Goal: Task Accomplishment & Management: Manage account settings

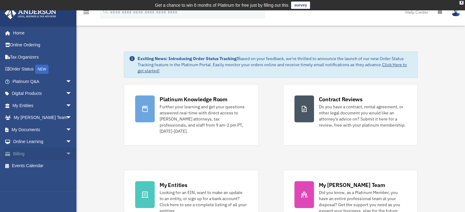
click at [66, 152] on span "arrow_drop_down" at bounding box center [72, 154] width 12 height 13
click at [45, 188] on link "Manage Payments" at bounding box center [45, 191] width 72 height 12
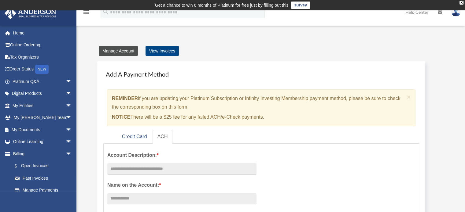
click at [128, 53] on link "Manage Account" at bounding box center [118, 51] width 39 height 10
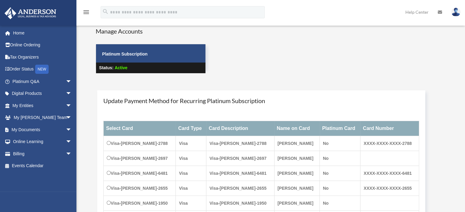
scroll to position [31, 0]
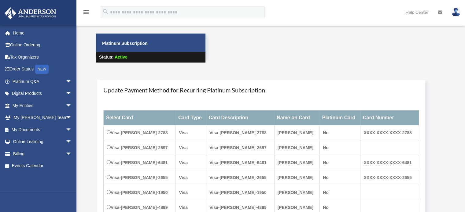
click at [257, 133] on td "Visa-Terry-Parker-2788" at bounding box center [240, 133] width 68 height 15
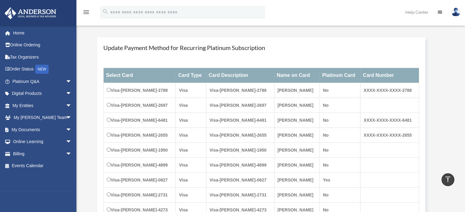
scroll to position [67, 0]
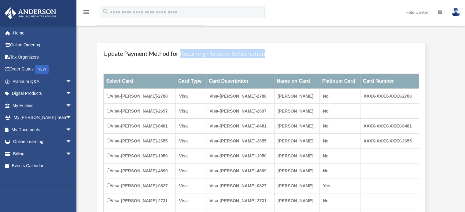
drag, startPoint x: 181, startPoint y: 52, endPoint x: 268, endPoint y: 55, distance: 86.8
click at [268, 55] on h4 "Update Payment Method for Recurring Platinum Subscription" at bounding box center [261, 53] width 316 height 9
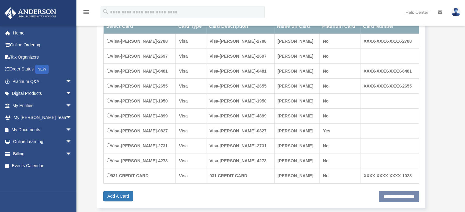
scroll to position [153, 0]
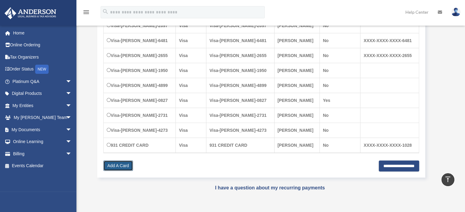
click at [117, 164] on link "Add A Card" at bounding box center [118, 166] width 30 height 10
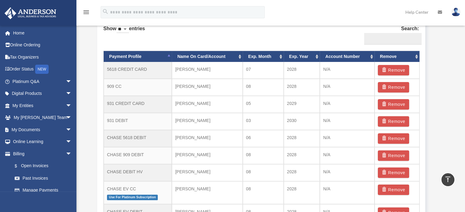
scroll to position [397, 0]
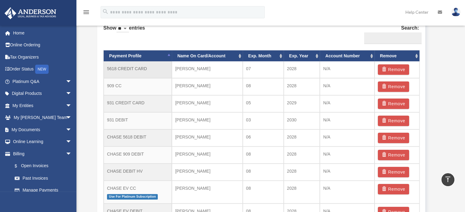
click at [152, 70] on td "5618 CREDIT CARD" at bounding box center [138, 69] width 68 height 17
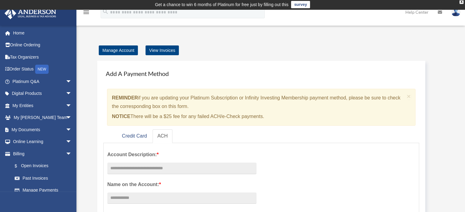
scroll to position [0, 0]
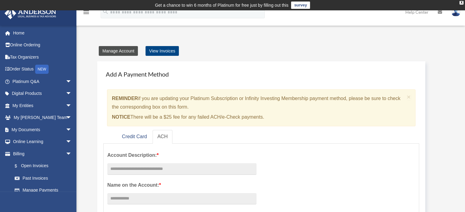
click at [127, 50] on link "Manage Account" at bounding box center [118, 51] width 39 height 10
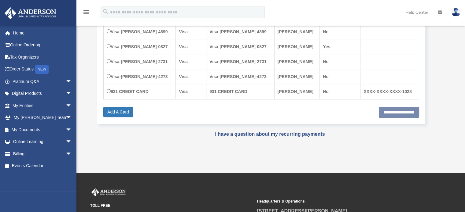
scroll to position [214, 0]
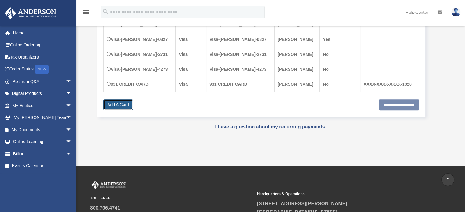
click at [123, 104] on link "Add A Card" at bounding box center [118, 105] width 30 height 10
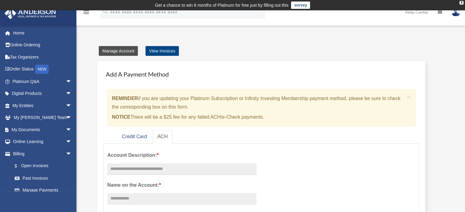
click at [125, 51] on link "Manage Account" at bounding box center [118, 51] width 39 height 10
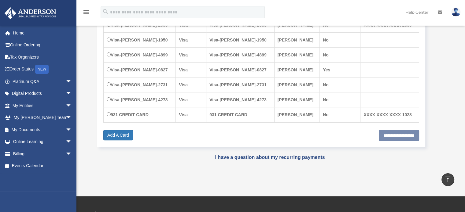
scroll to position [153, 0]
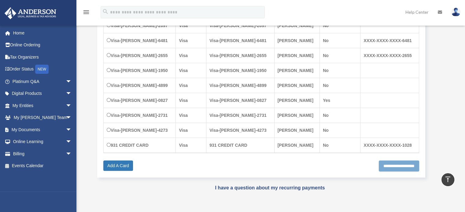
click at [394, 167] on input "**********" at bounding box center [399, 166] width 40 height 11
click at [117, 166] on link "Add A Card" at bounding box center [118, 166] width 30 height 10
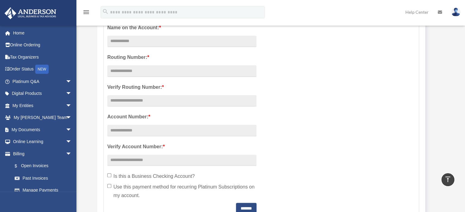
scroll to position [122, 0]
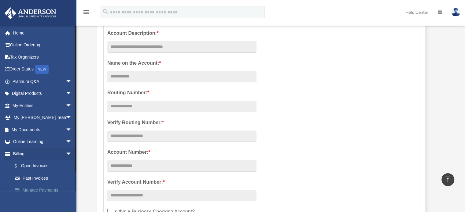
click at [35, 188] on link "Manage Payments" at bounding box center [45, 191] width 72 height 12
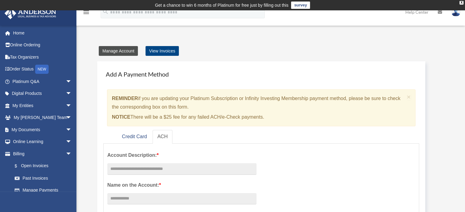
click at [123, 50] on link "Manage Account" at bounding box center [118, 51] width 39 height 10
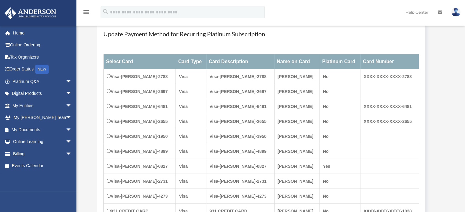
scroll to position [122, 0]
